Goal: Information Seeking & Learning: Learn about a topic

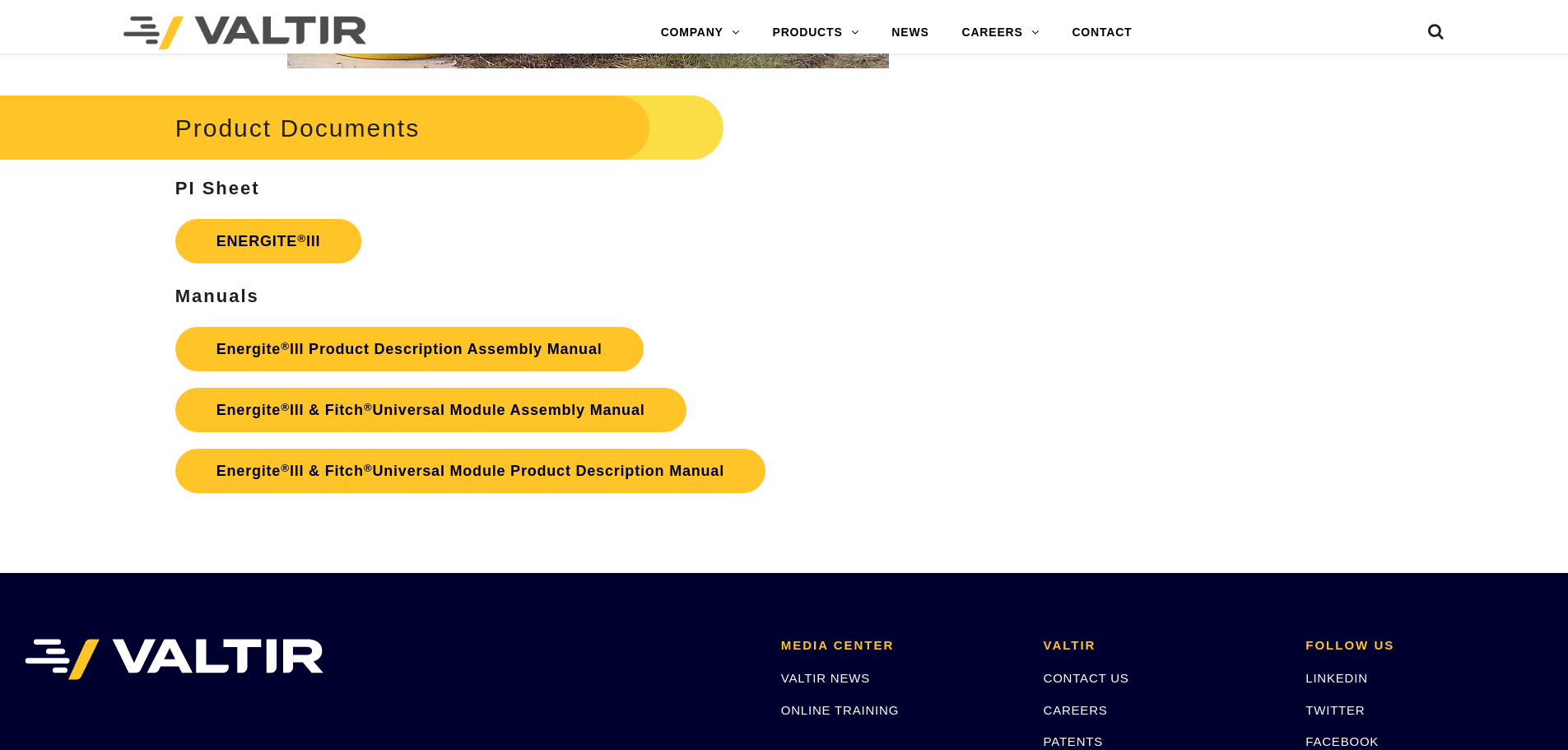
scroll to position [2878, 0]
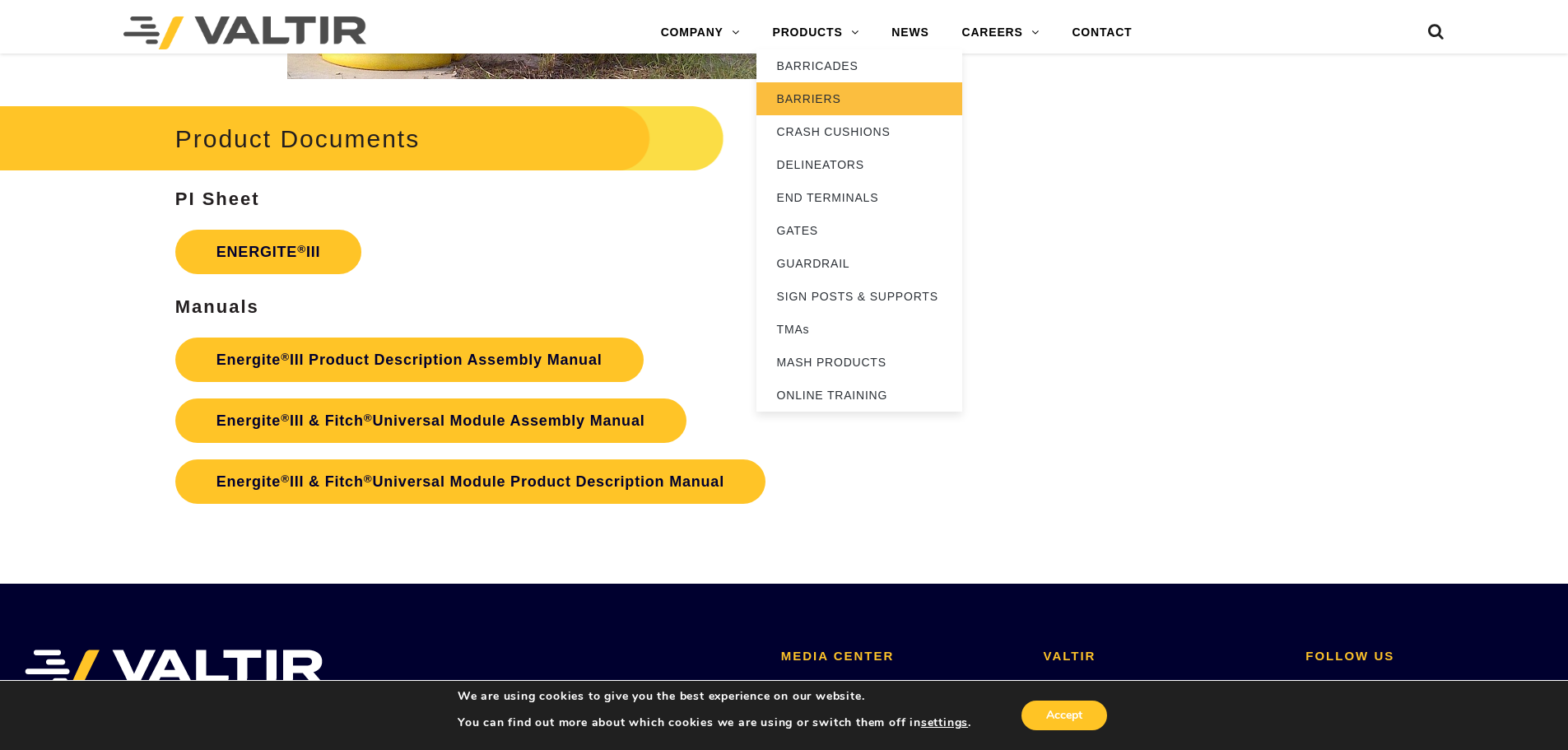
click at [822, 101] on link "BARRIERS" at bounding box center [859, 99] width 206 height 33
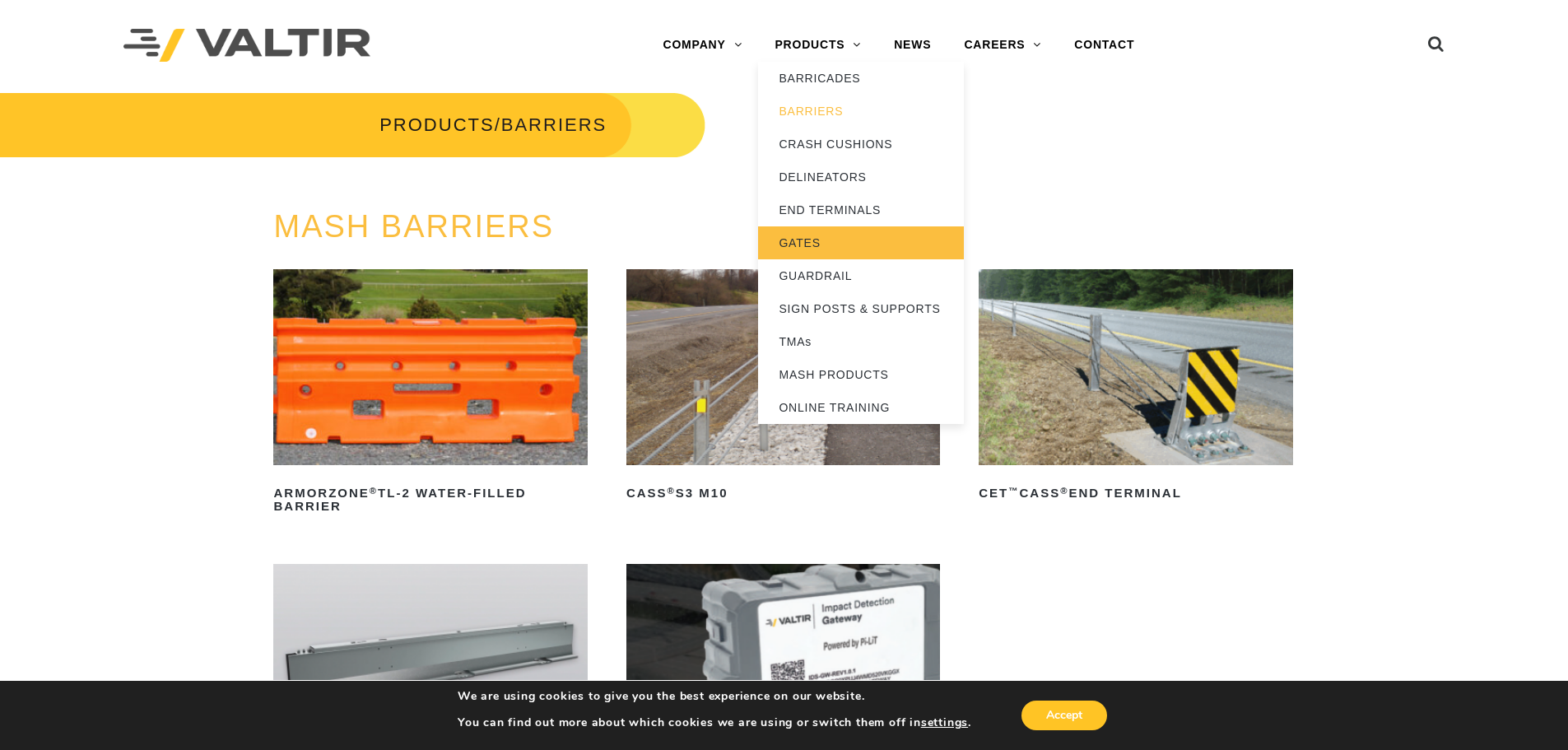
click at [809, 245] on link "GATES" at bounding box center [861, 242] width 206 height 33
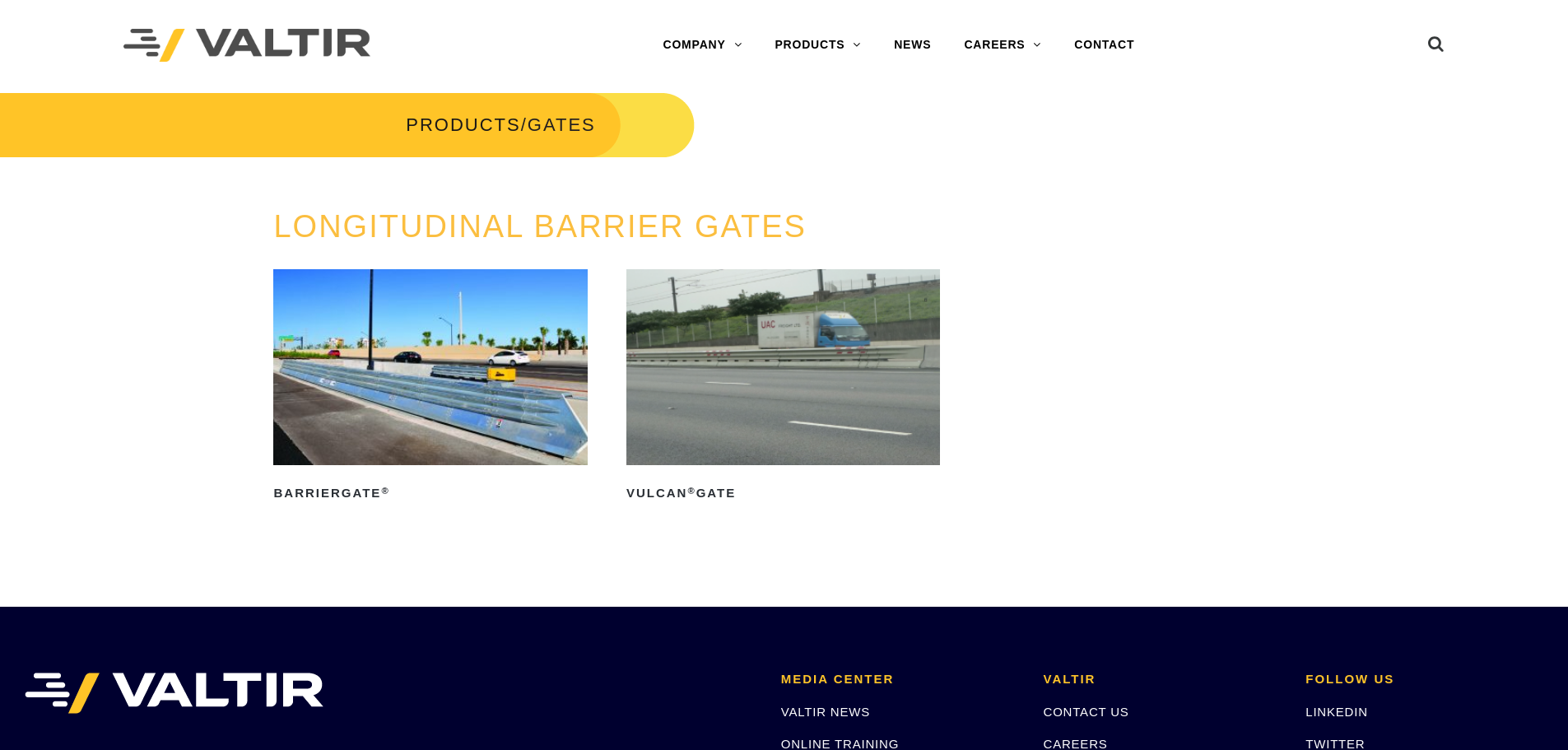
click at [526, 393] on img at bounding box center [430, 367] width 314 height 196
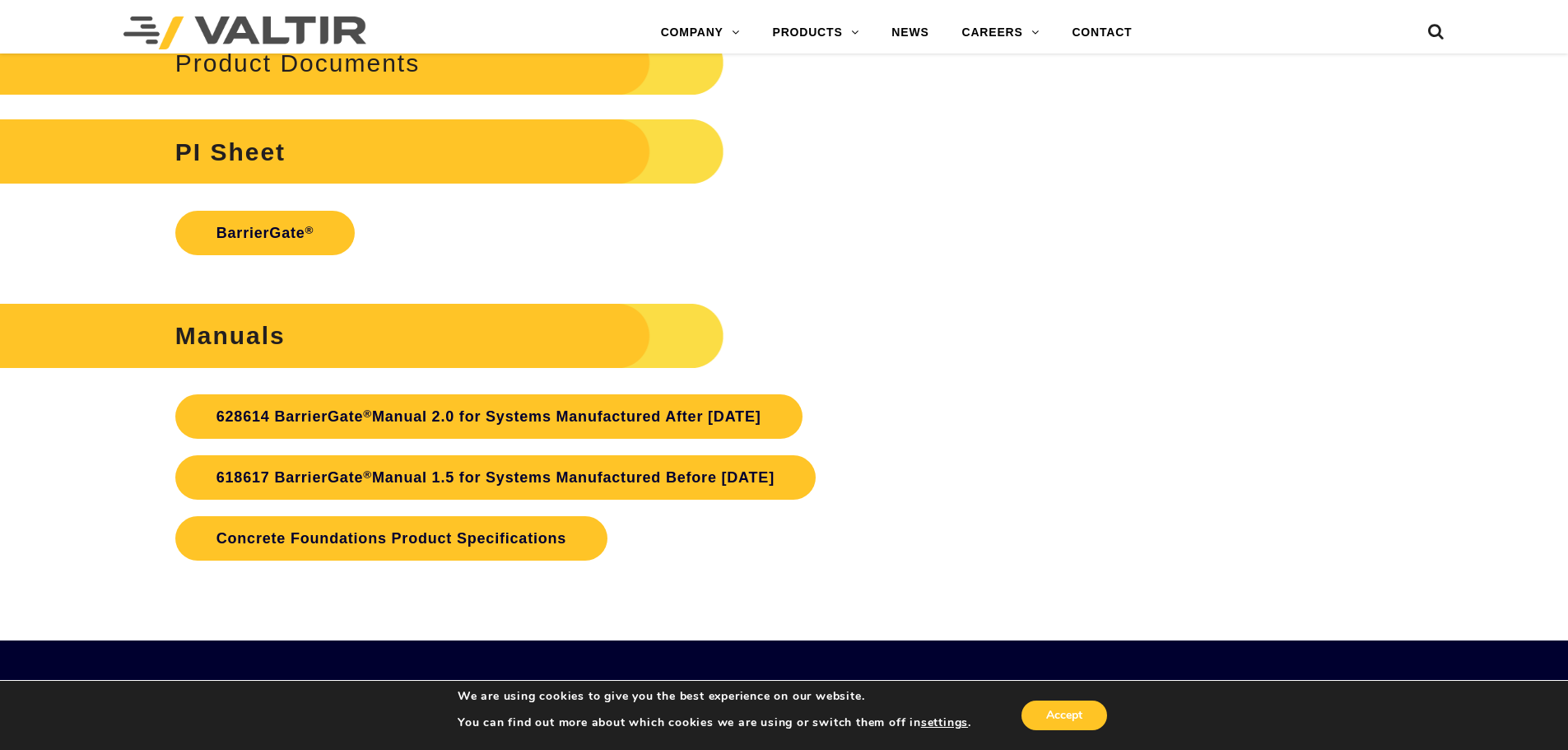
scroll to position [3786, 0]
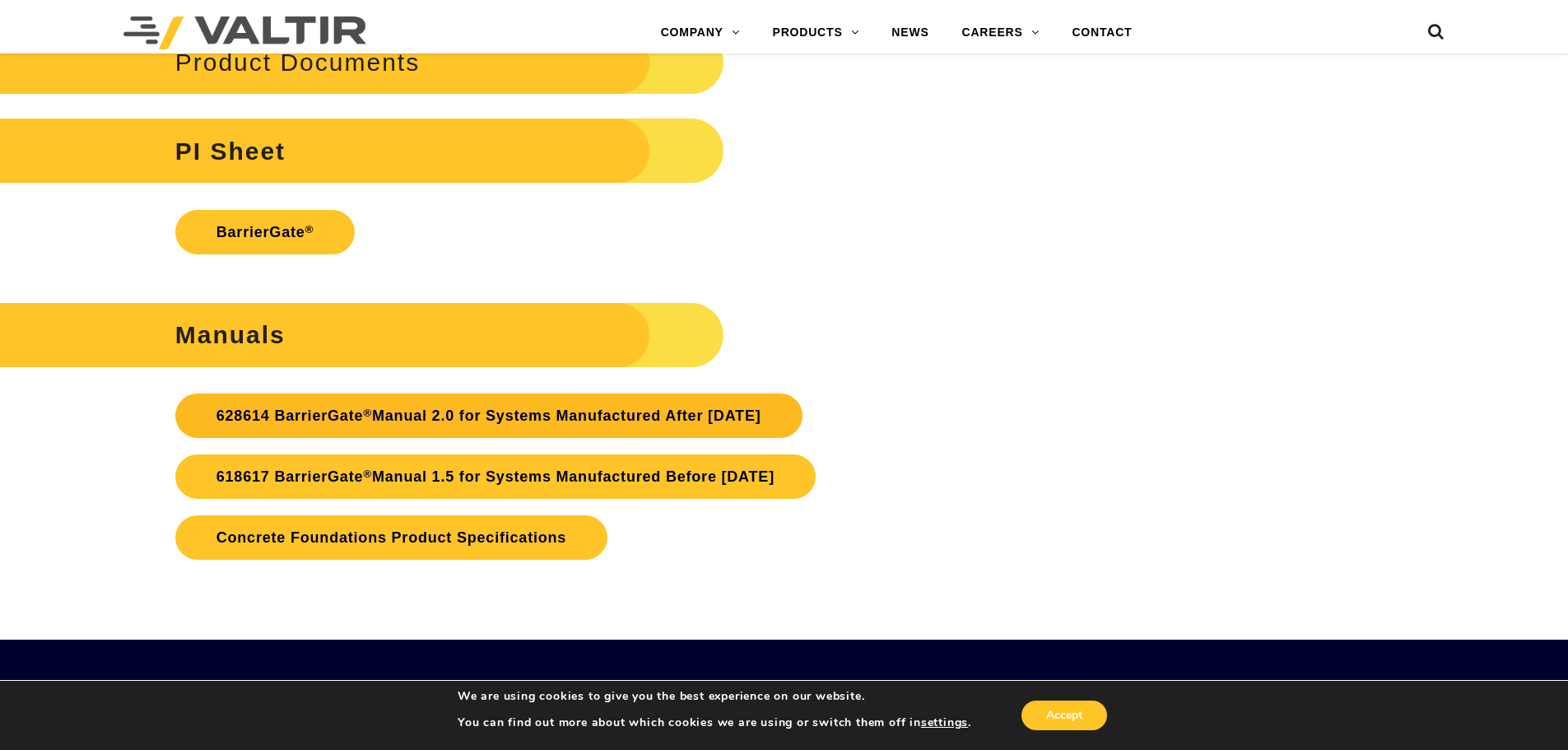
click at [770, 421] on link "628614 BarrierGate ® Manual 2.0 for Systems Manufactured After [DATE]" at bounding box center [489, 415] width 627 height 44
